Goal: Task Accomplishment & Management: Complete application form

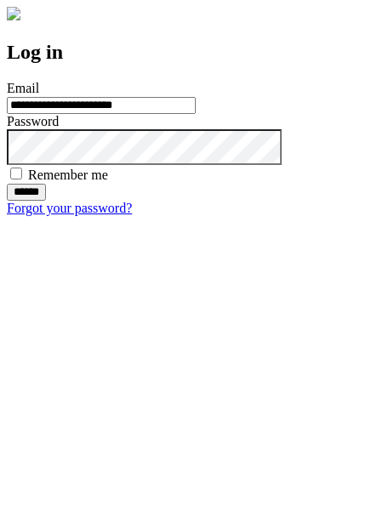
type input "**********"
click at [46, 201] on input "******" at bounding box center [26, 192] width 39 height 17
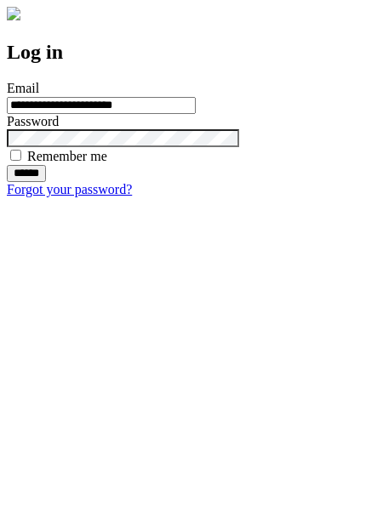
type input "**********"
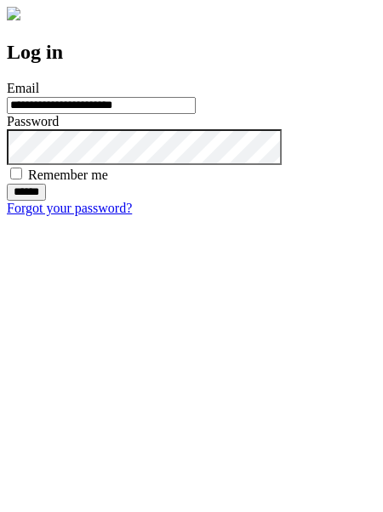
click at [46, 201] on input "******" at bounding box center [26, 192] width 39 height 17
